Goal: Task Accomplishment & Management: Manage account settings

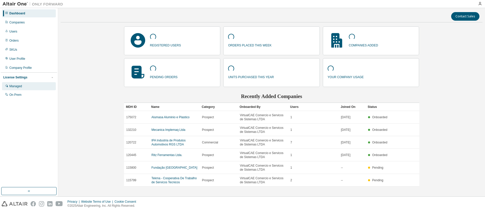
click at [16, 86] on div "Managed" at bounding box center [15, 86] width 13 height 4
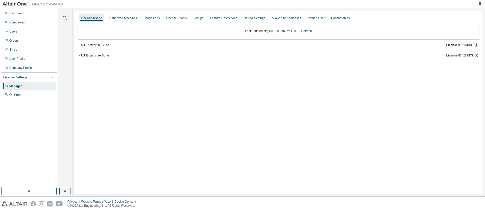
click at [84, 46] on div "AU Enterprise Suite" at bounding box center [95, 45] width 29 height 4
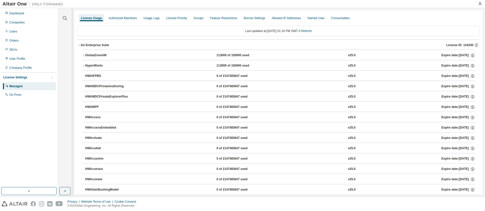
click at [84, 46] on div "AU Enterprise Suite" at bounding box center [95, 45] width 29 height 4
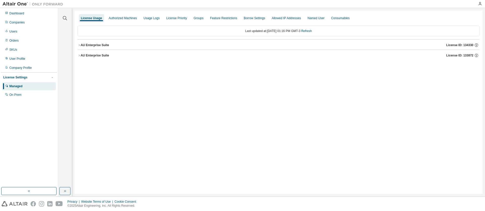
click at [87, 56] on div "AU Enterprise Suite" at bounding box center [95, 56] width 29 height 4
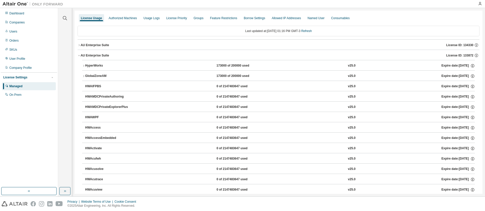
click at [87, 56] on div "AU Enterprise Suite" at bounding box center [95, 56] width 29 height 4
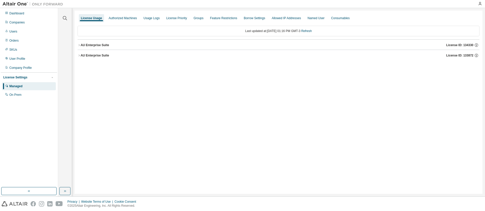
click at [89, 46] on div "AU Enterprise Suite" at bounding box center [95, 45] width 29 height 4
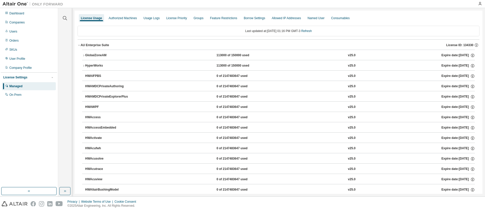
click at [80, 44] on icon "button" at bounding box center [79, 45] width 3 height 3
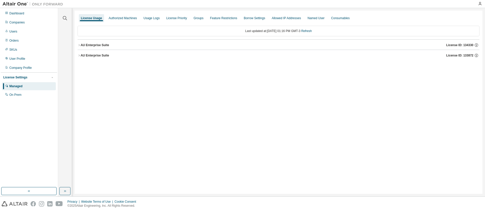
click at [81, 53] on button "AU Enterprise Suite License ID: 133872" at bounding box center [279, 55] width 402 height 11
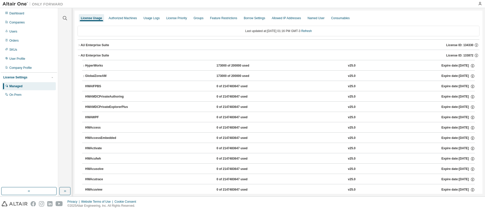
click at [80, 46] on icon "button" at bounding box center [79, 45] width 3 height 3
click at [85, 56] on icon "button" at bounding box center [83, 55] width 3 height 3
